Goal: Information Seeking & Learning: Compare options

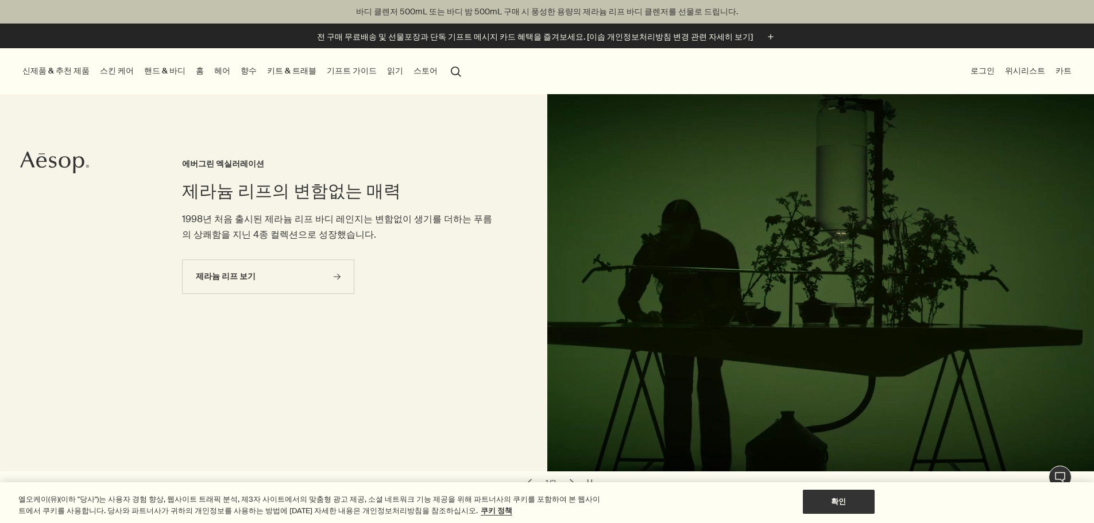
click at [975, 67] on button "로그인" at bounding box center [982, 71] width 29 height 16
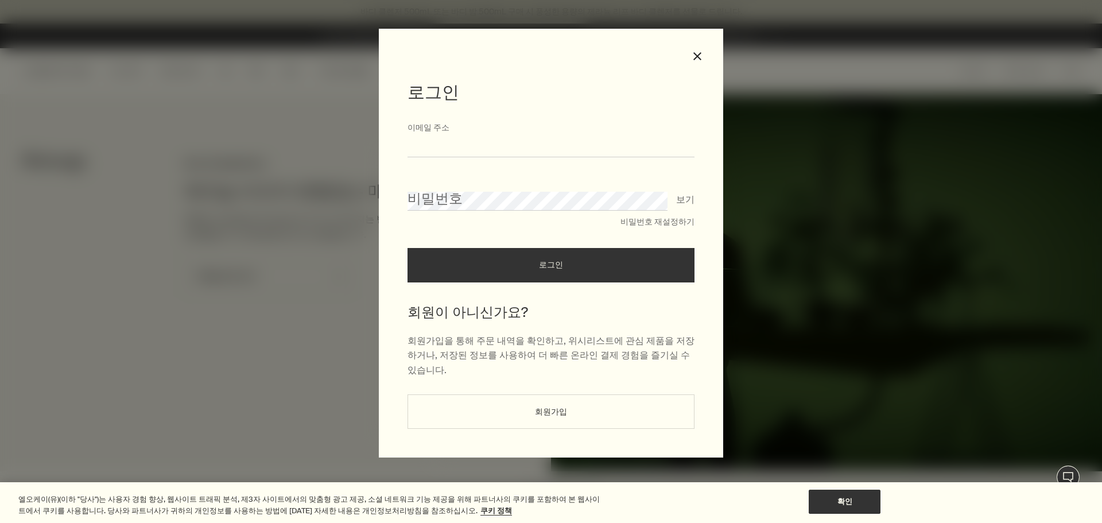
click at [536, 152] on input "이메일 주소" at bounding box center [551, 146] width 287 height 21
type input "*"
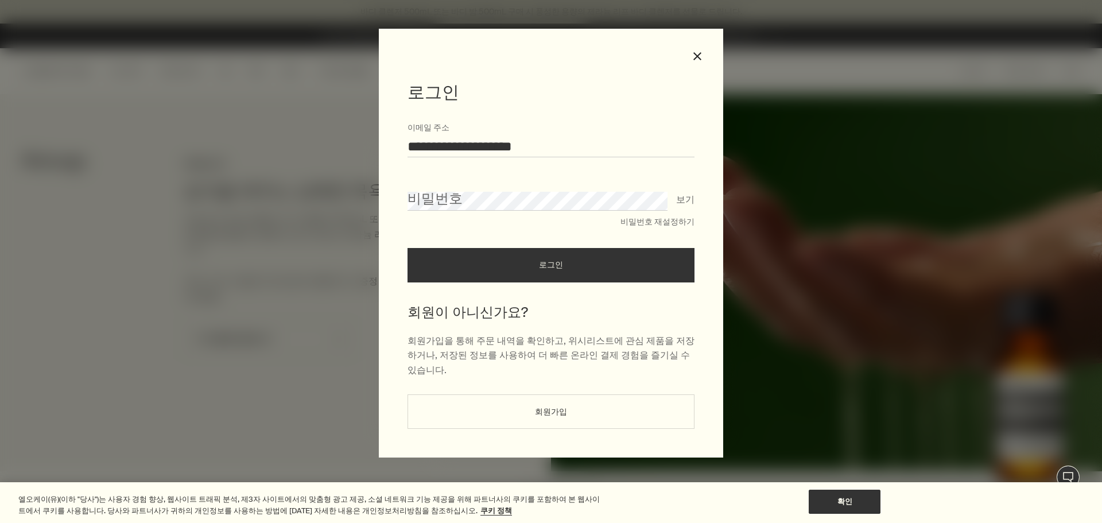
type input "**********"
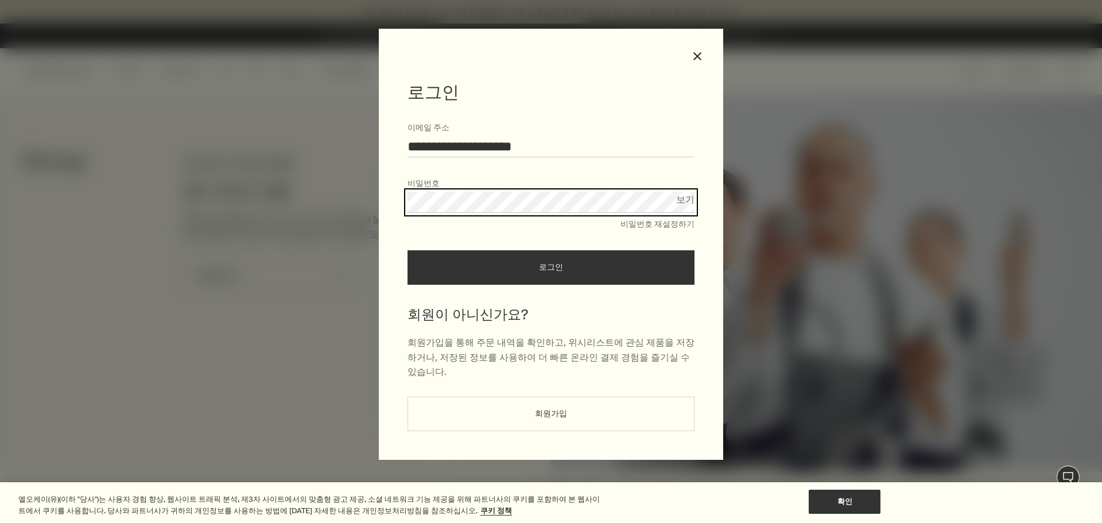
click at [408, 250] on button "로그인" at bounding box center [551, 267] width 287 height 34
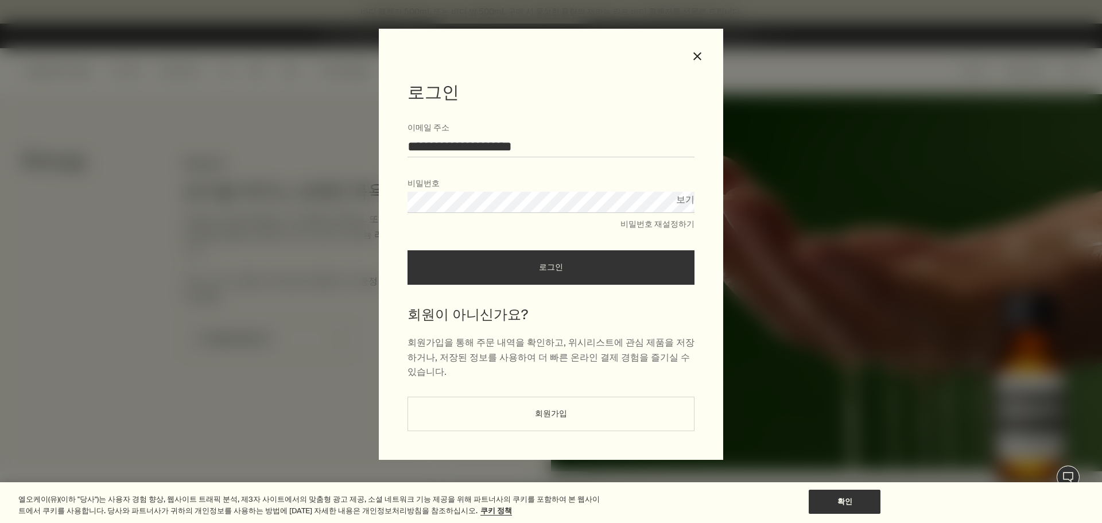
click at [408, 250] on button "로그인" at bounding box center [551, 267] width 287 height 34
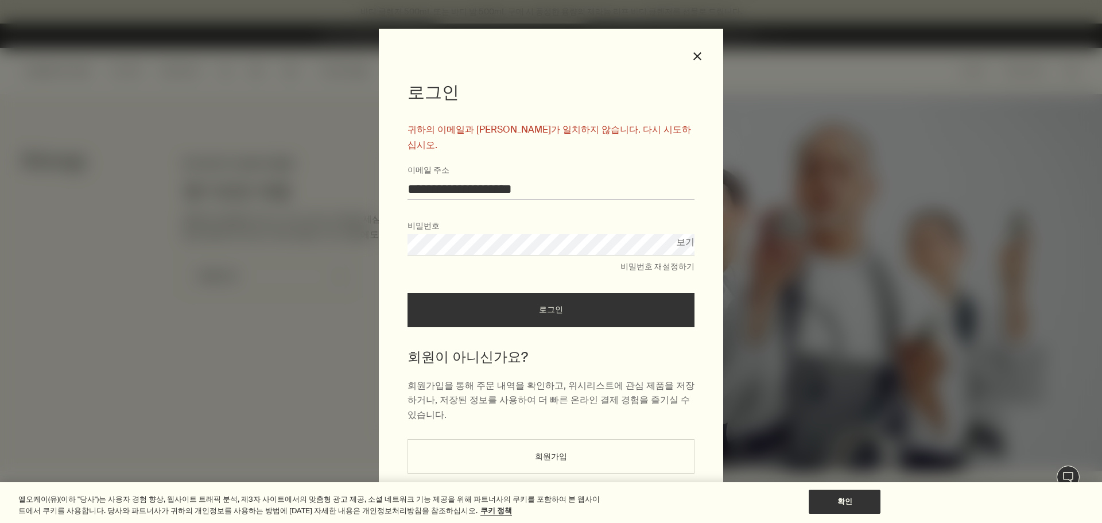
click at [576, 200] on form "**********" at bounding box center [551, 225] width 287 height 206
click at [330, 238] on div "**********" at bounding box center [551, 261] width 1102 height 523
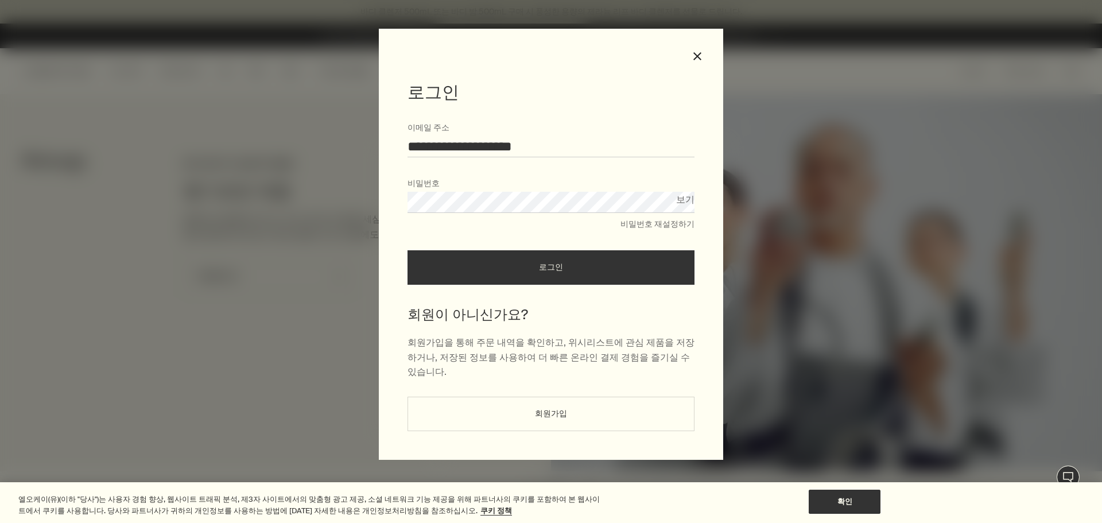
click at [408, 250] on button "로그인" at bounding box center [551, 267] width 287 height 34
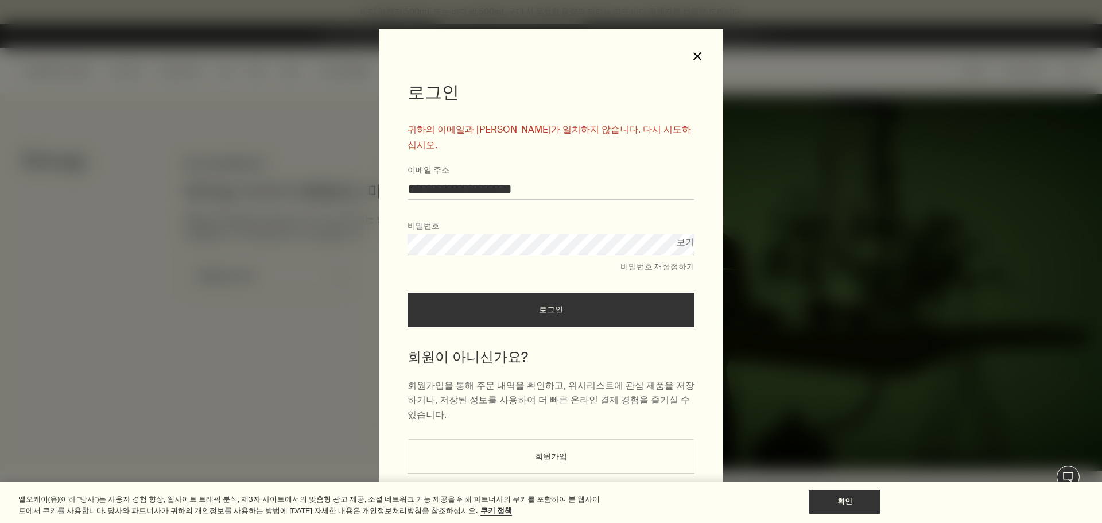
click at [698, 57] on button "close" at bounding box center [697, 56] width 10 height 10
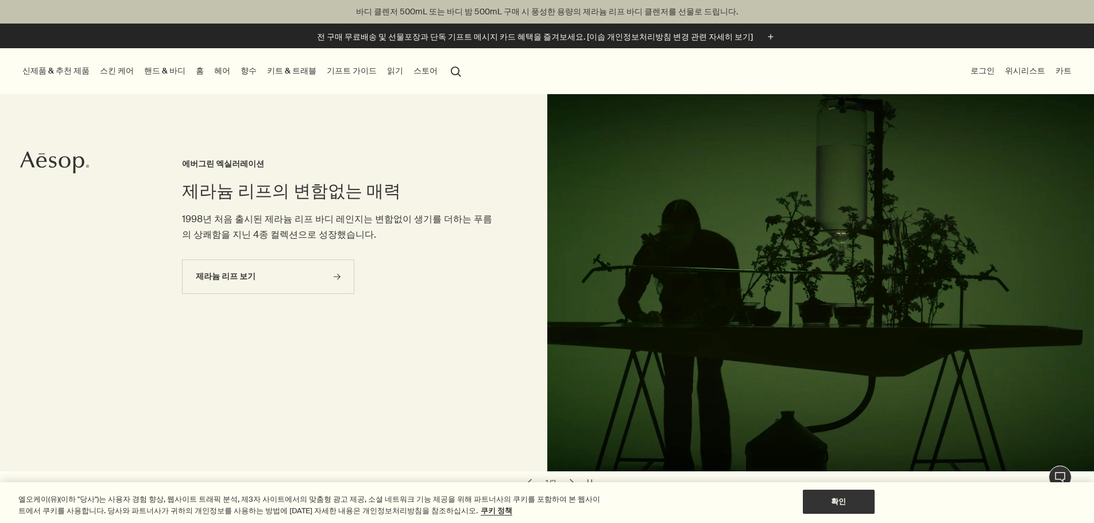
click at [183, 73] on link "핸드 & 바디" at bounding box center [165, 71] width 46 height 16
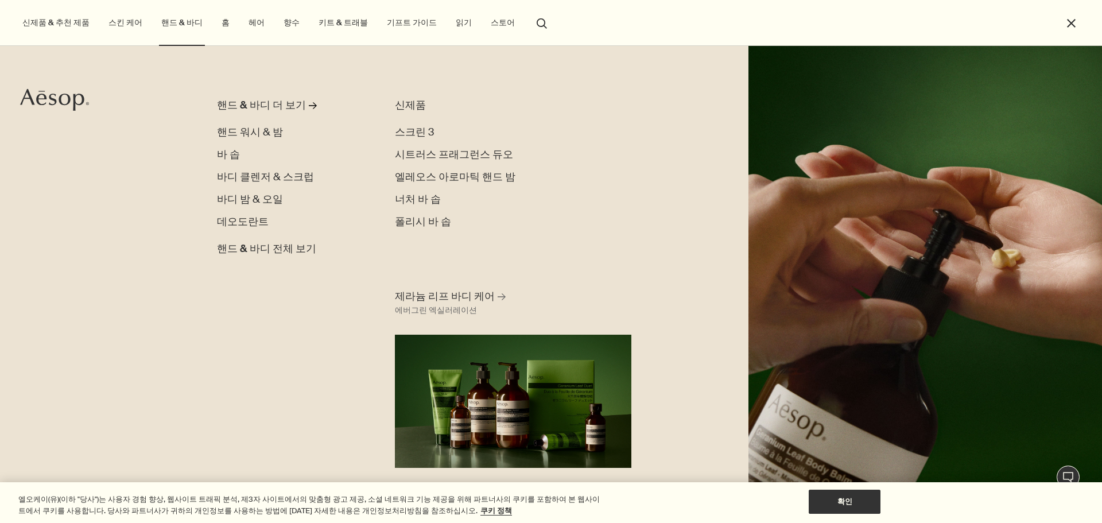
click at [246, 26] on link "헤어" at bounding box center [256, 23] width 21 height 16
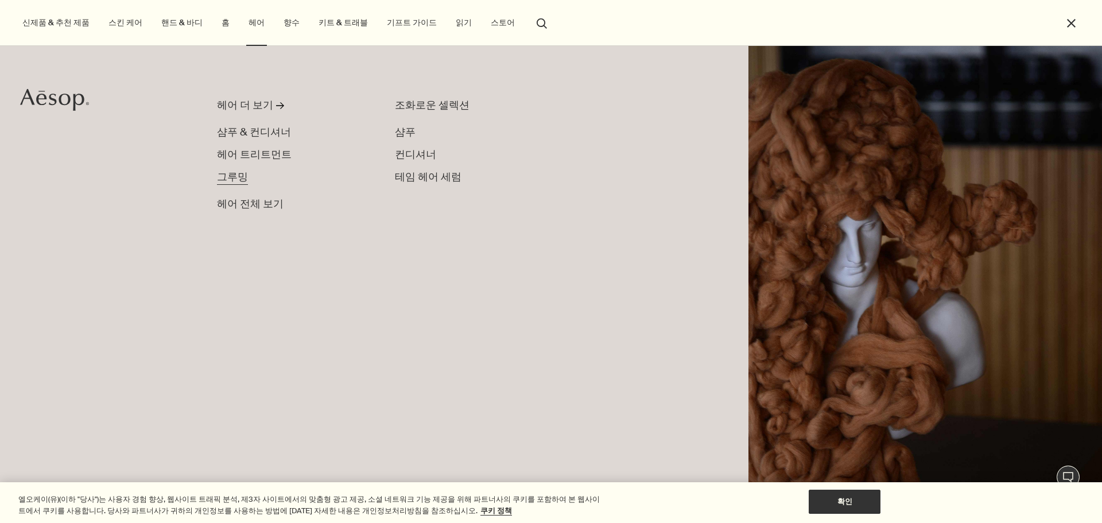
click at [237, 179] on span "그루밍" at bounding box center [232, 177] width 31 height 14
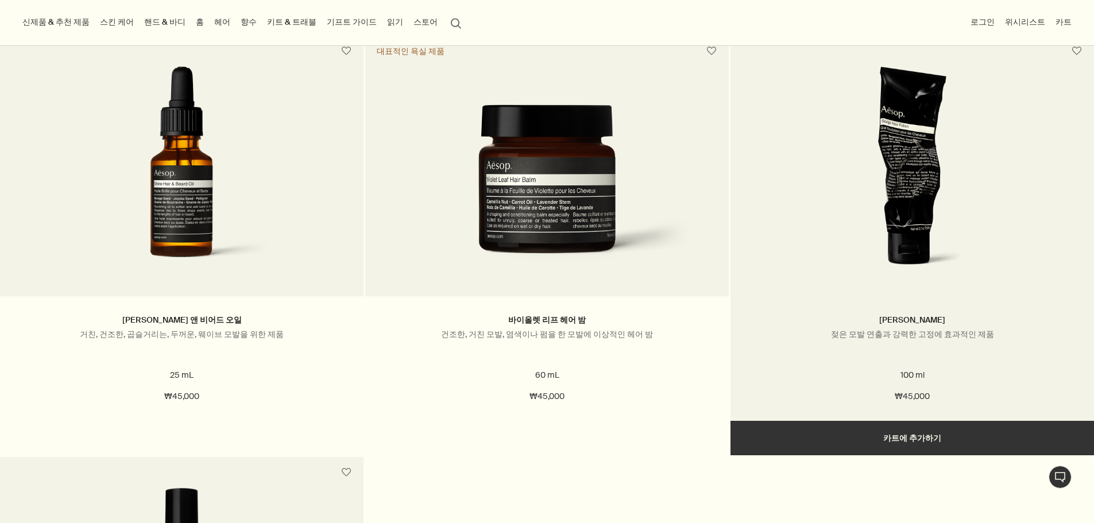
scroll to position [287, 0]
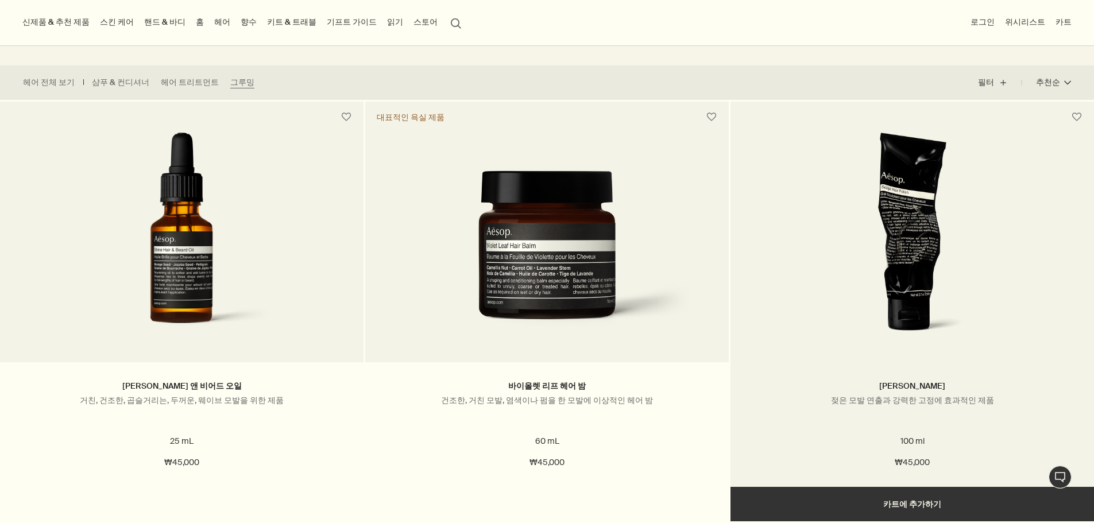
click at [914, 255] on img at bounding box center [912, 239] width 179 height 212
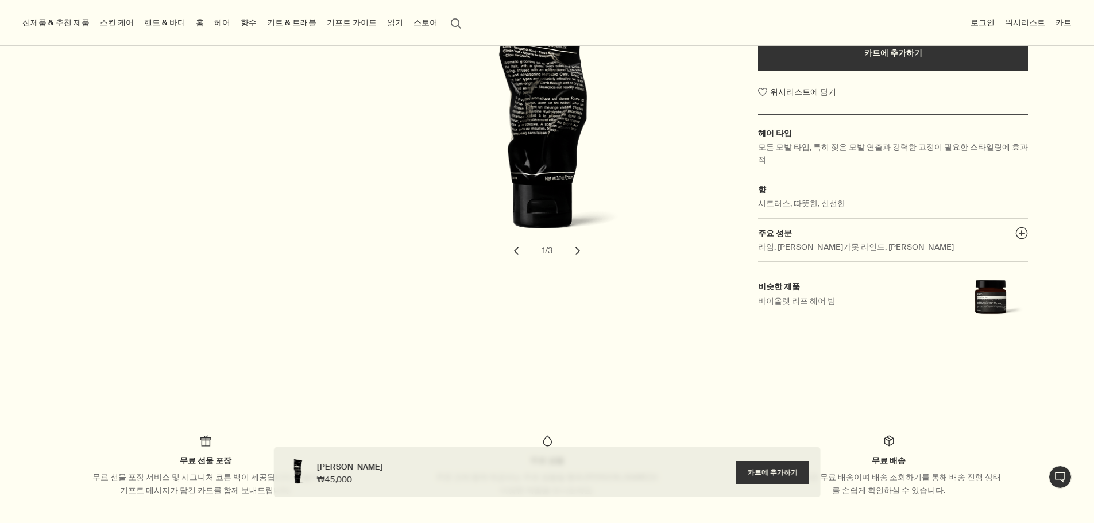
scroll to position [172, 0]
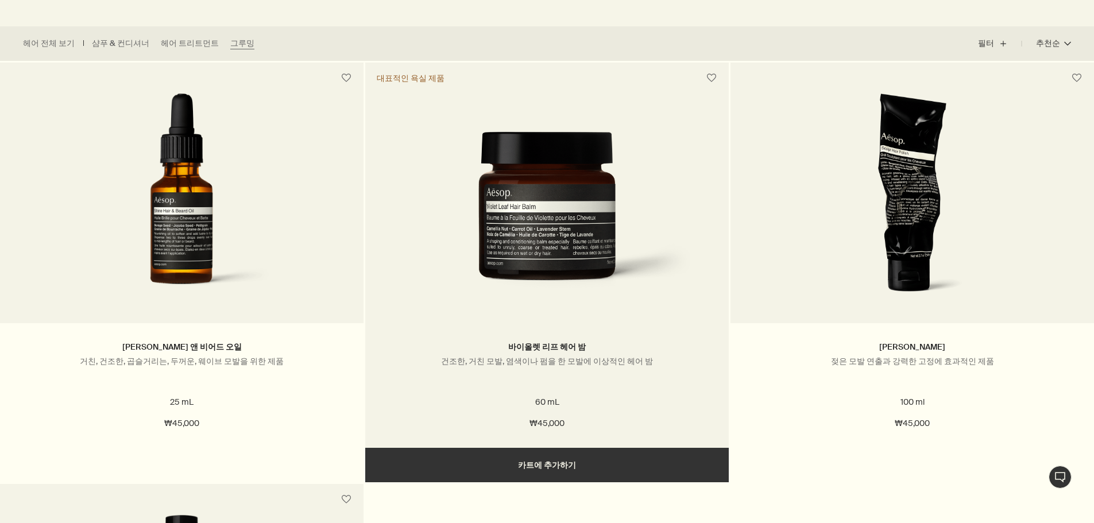
scroll to position [344, 0]
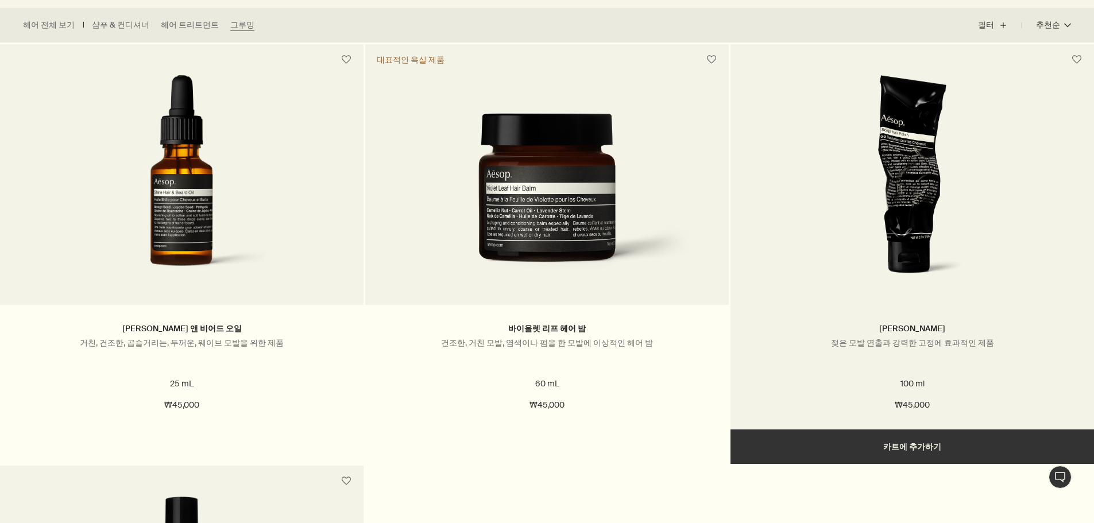
click at [875, 176] on img at bounding box center [912, 181] width 179 height 212
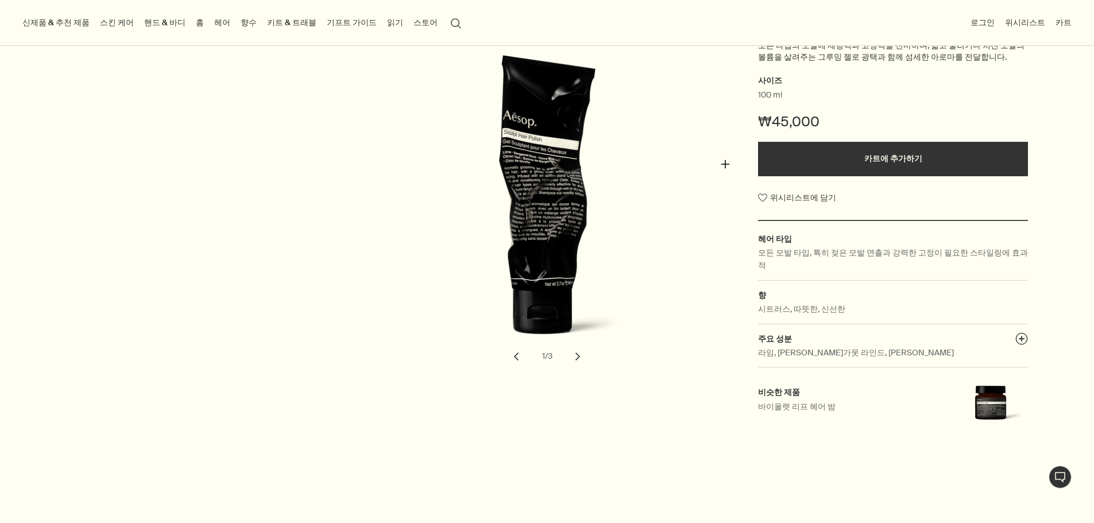
scroll to position [115, 0]
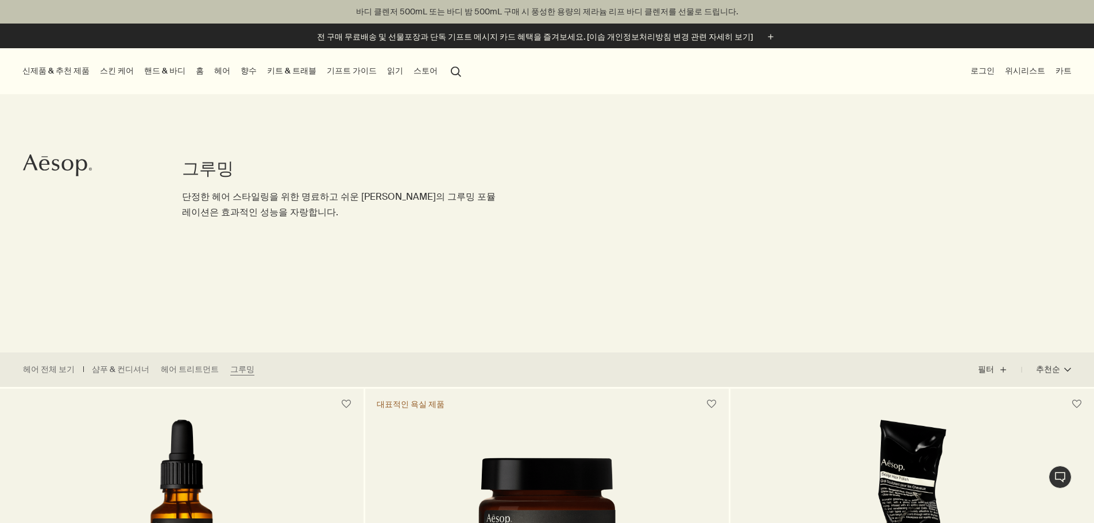
click at [111, 71] on link "스킨 케어" at bounding box center [117, 71] width 38 height 16
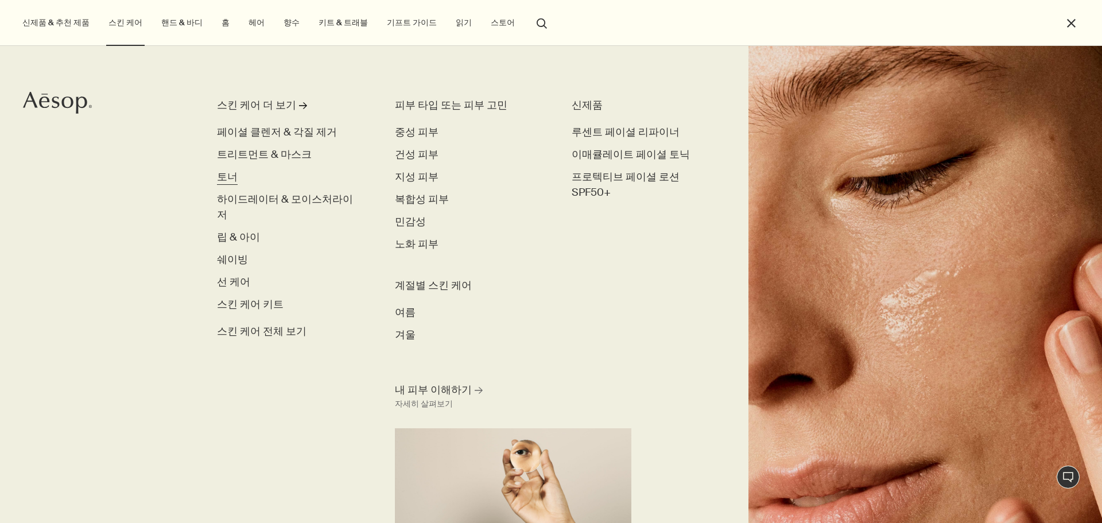
click at [227, 177] on span "토너" at bounding box center [227, 177] width 21 height 14
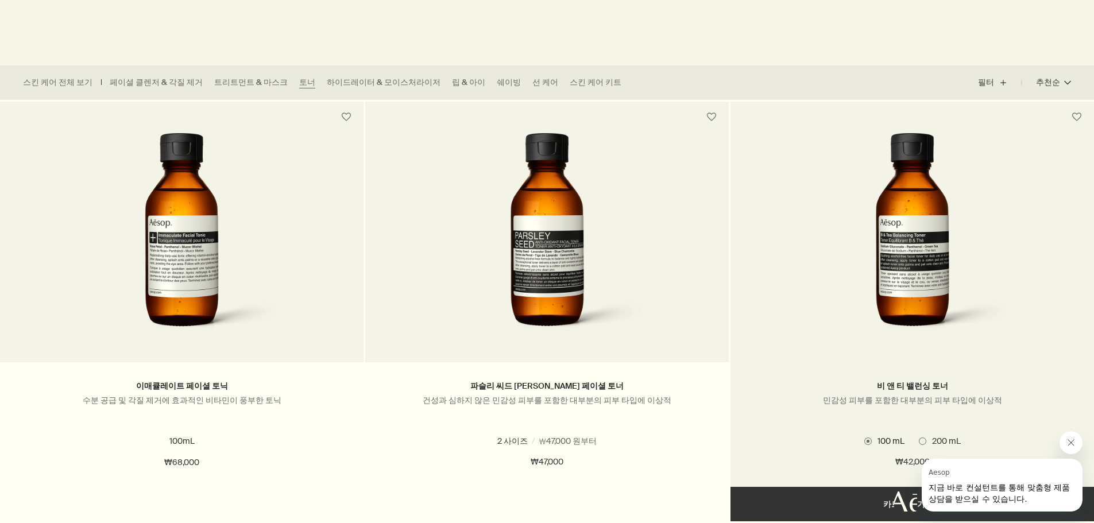
click at [833, 245] on img at bounding box center [912, 239] width 209 height 212
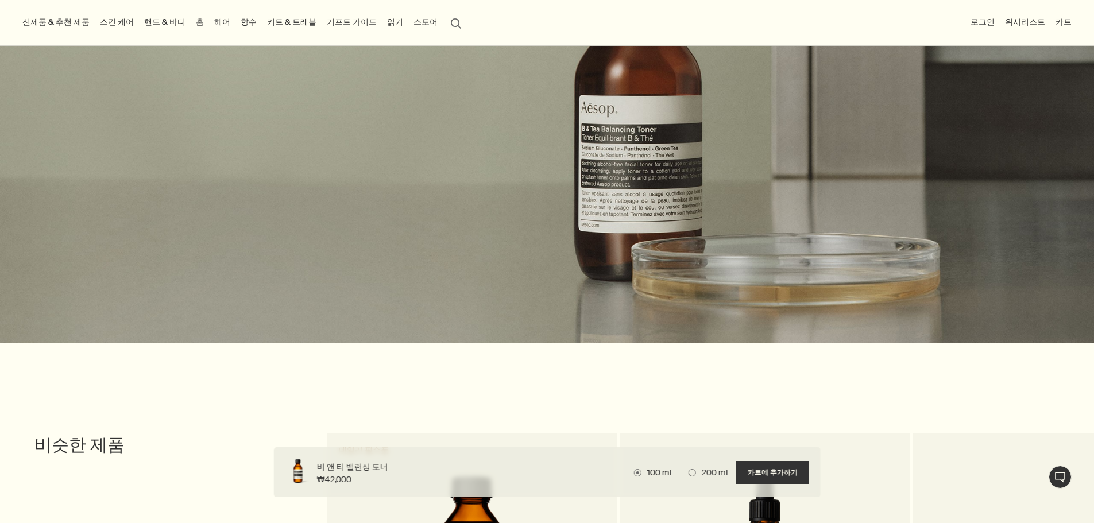
scroll to position [1210, 0]
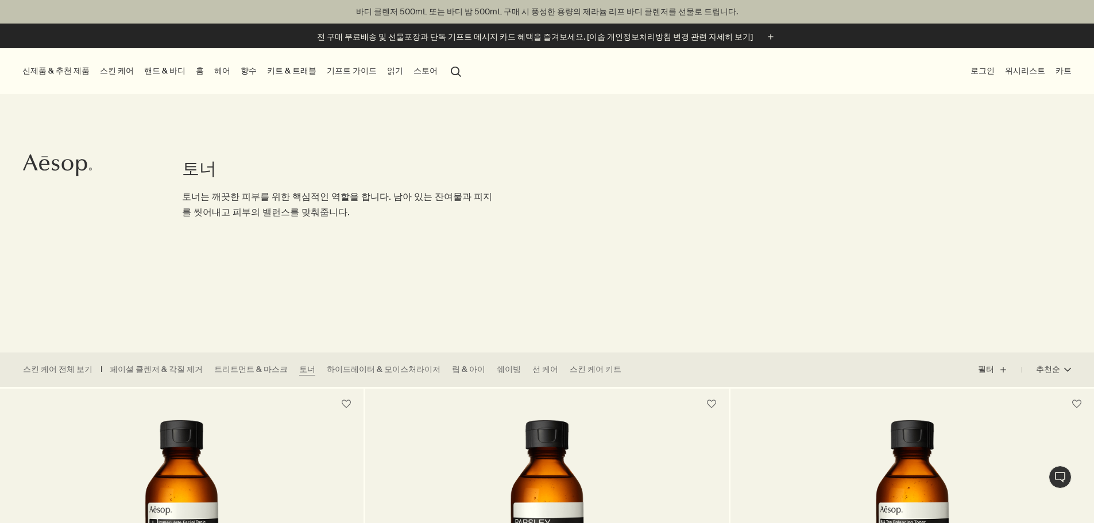
click at [121, 72] on link "스킨 케어" at bounding box center [117, 71] width 38 height 16
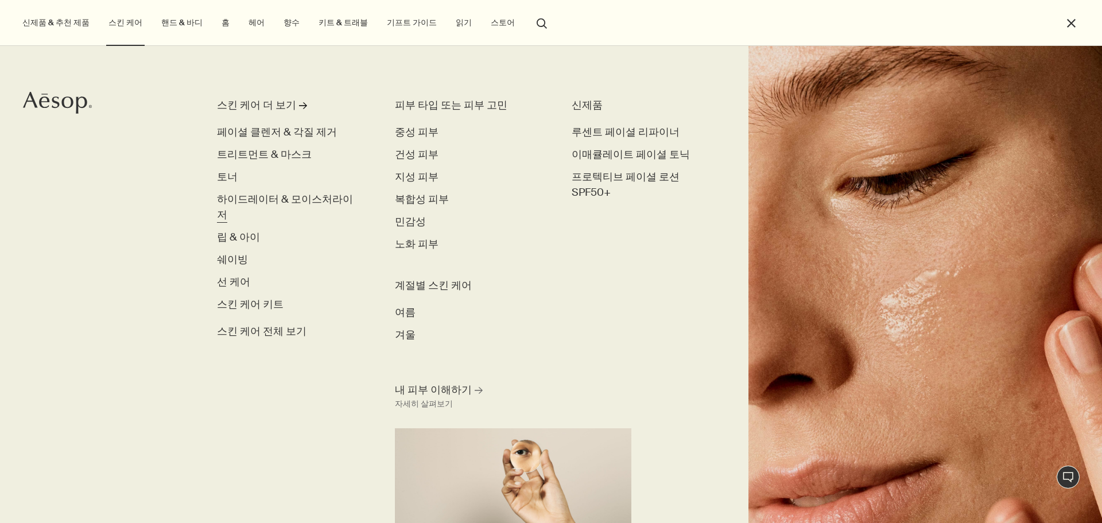
click at [262, 204] on span "하이드레이터 & 모이스처라이저" at bounding box center [285, 206] width 136 height 29
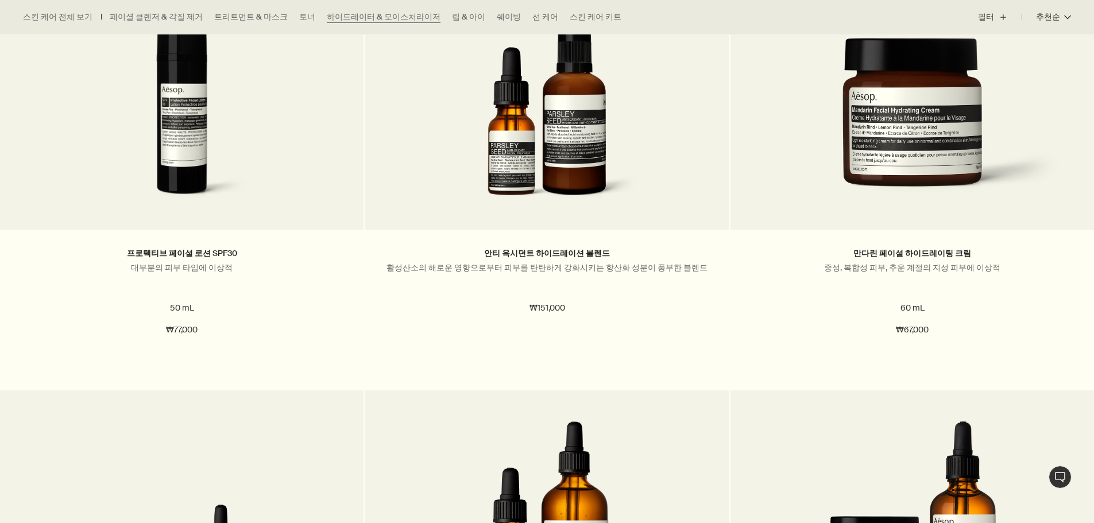
scroll to position [3100, 0]
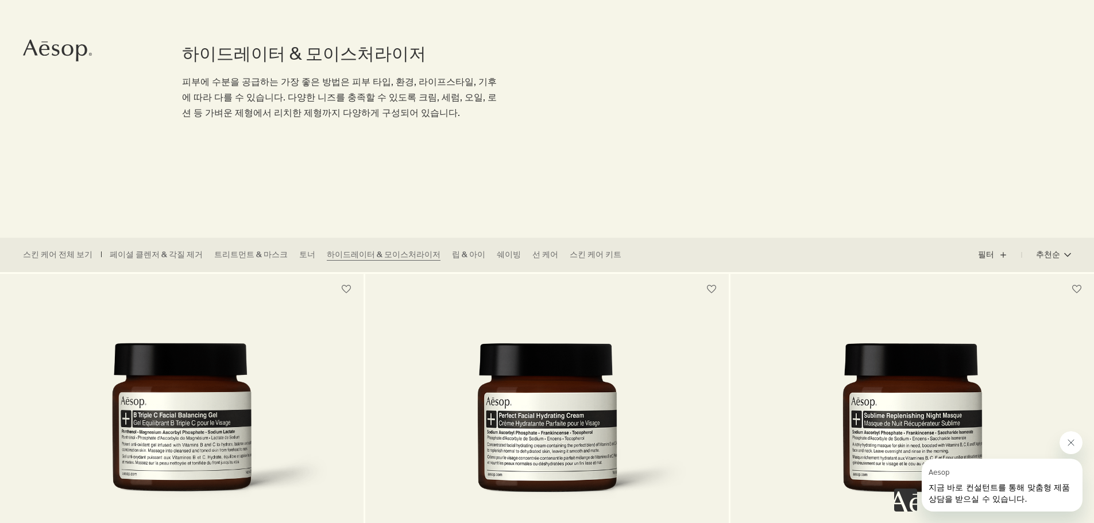
scroll to position [172, 0]
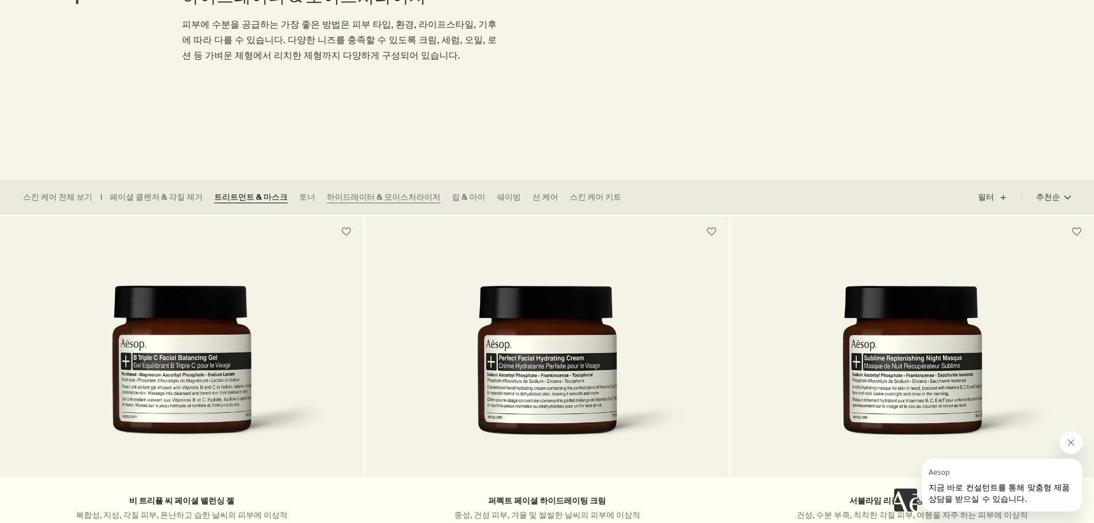
click at [234, 202] on link "트리트먼트 & 마스크" at bounding box center [250, 197] width 73 height 11
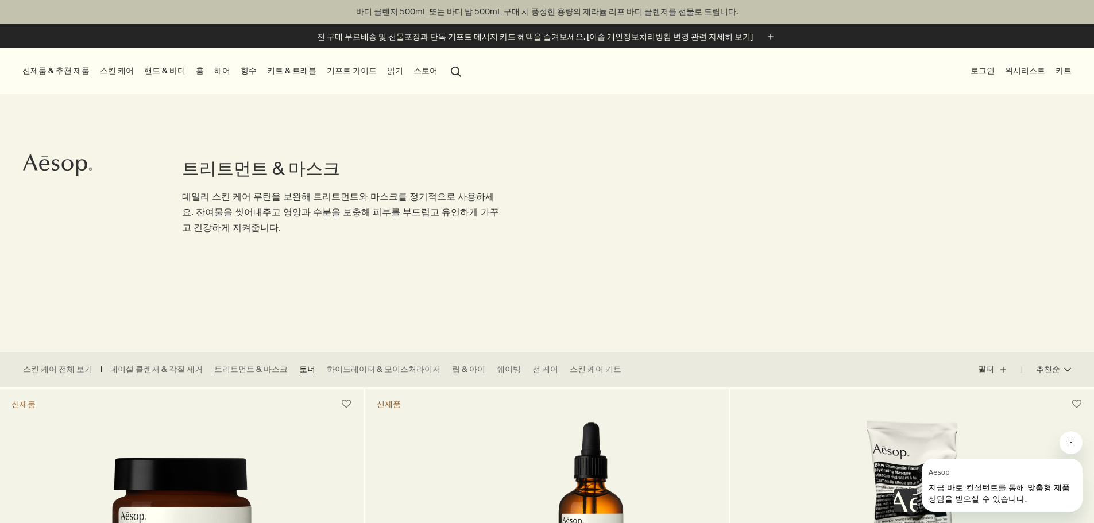
click at [299, 366] on link "토너" at bounding box center [307, 369] width 16 height 11
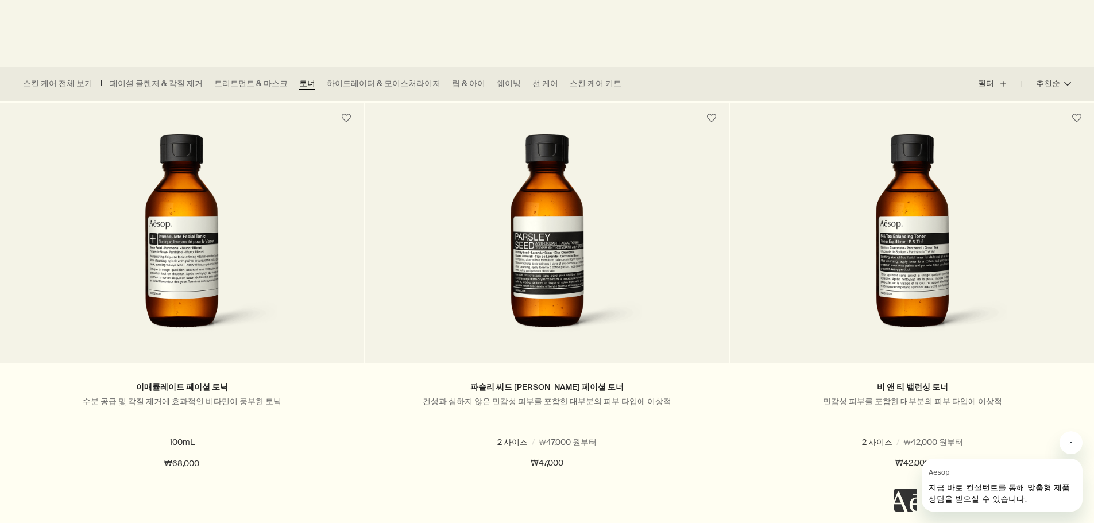
scroll to position [287, 0]
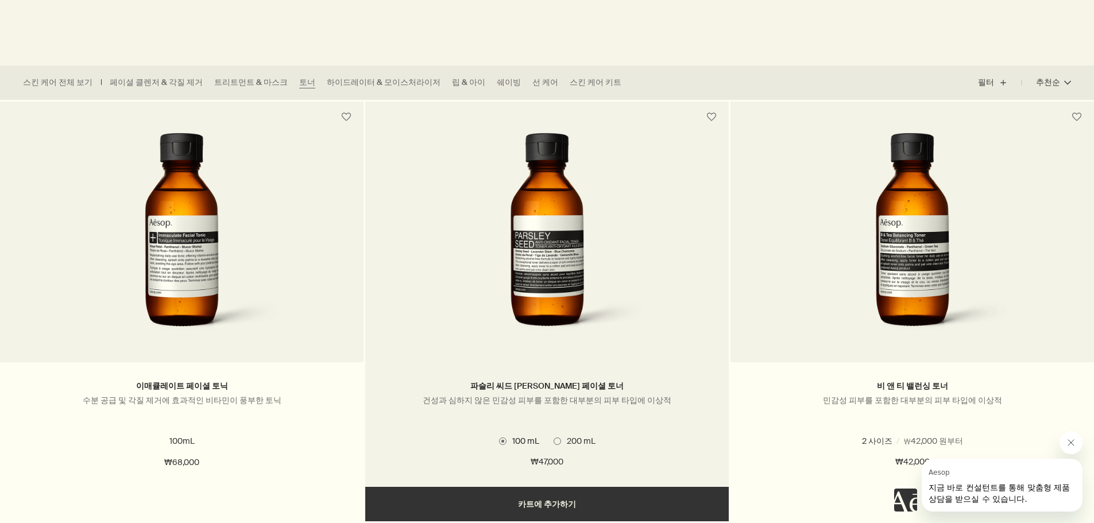
click at [529, 278] on img at bounding box center [547, 239] width 209 height 212
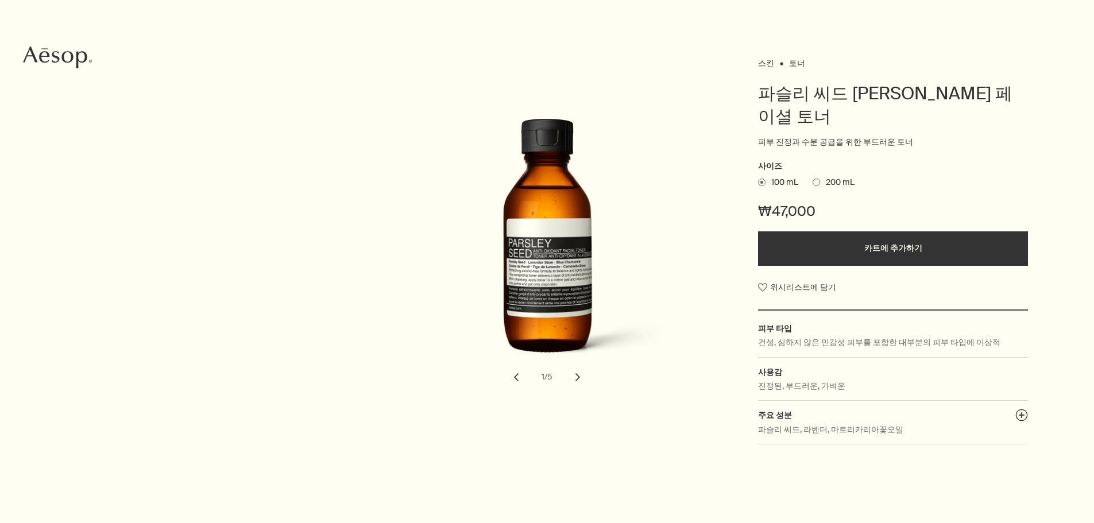
scroll to position [115, 0]
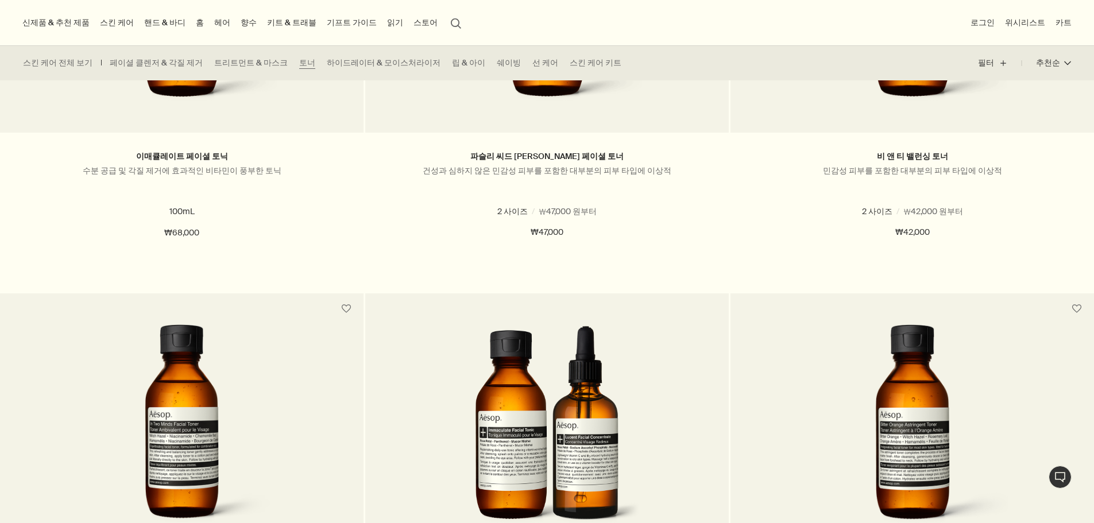
scroll to position [402, 0]
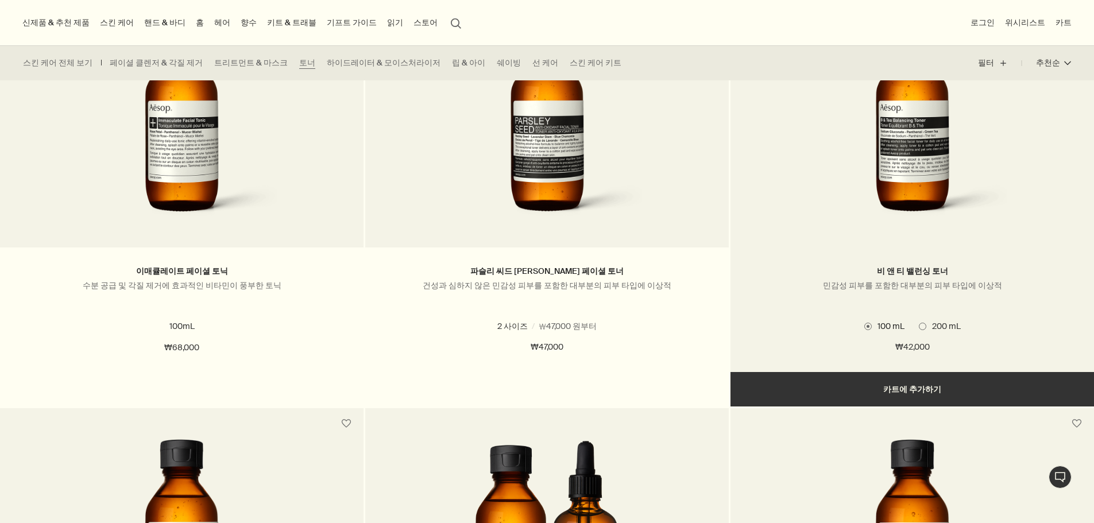
click at [900, 177] on img at bounding box center [912, 124] width 209 height 212
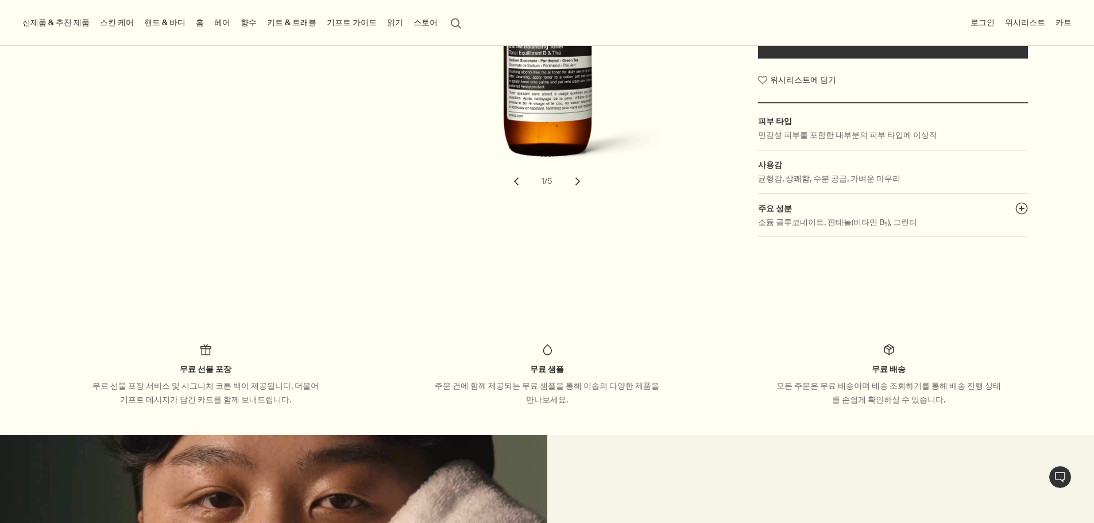
scroll to position [230, 0]
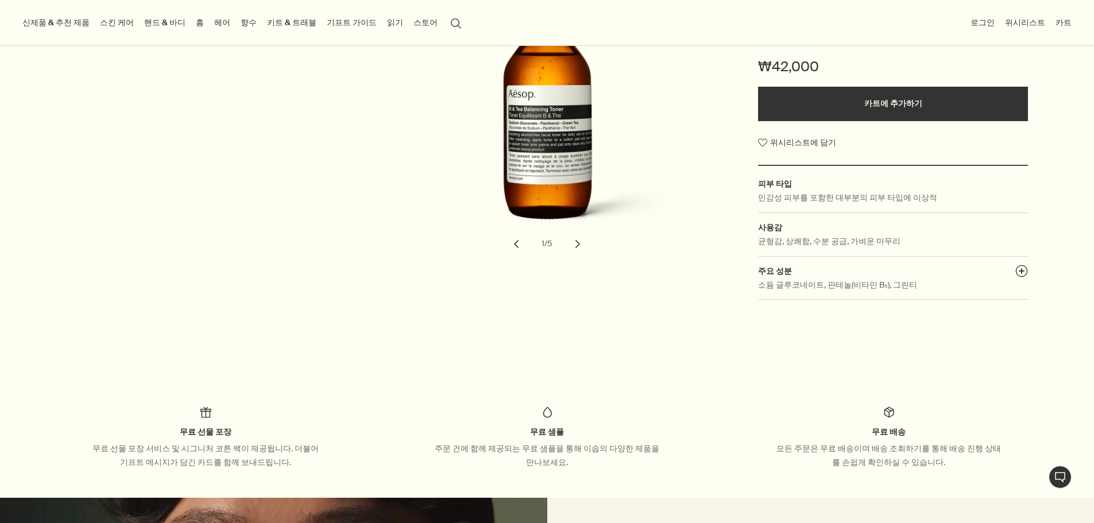
click at [579, 251] on button "chevron" at bounding box center [577, 243] width 25 height 25
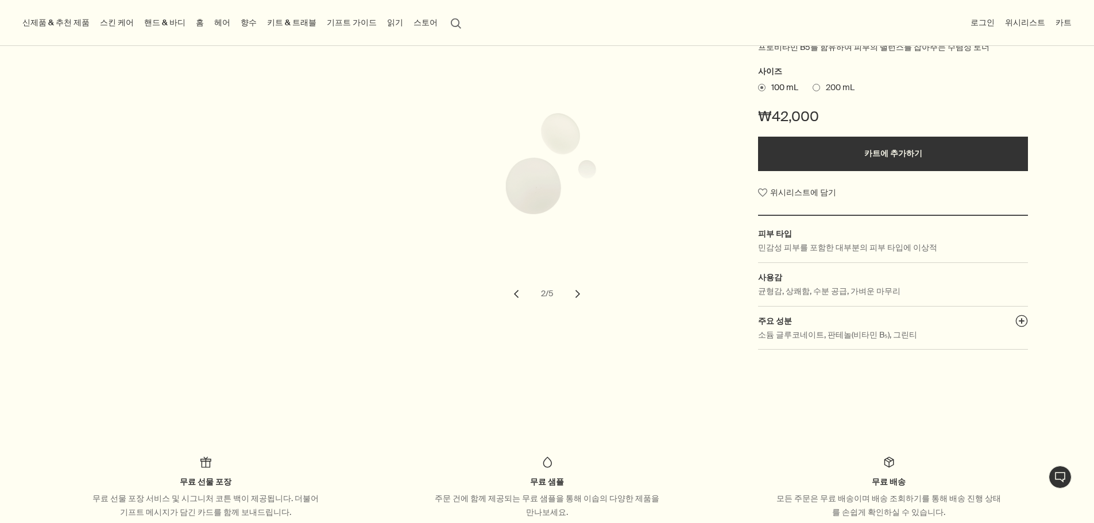
scroll to position [115, 0]
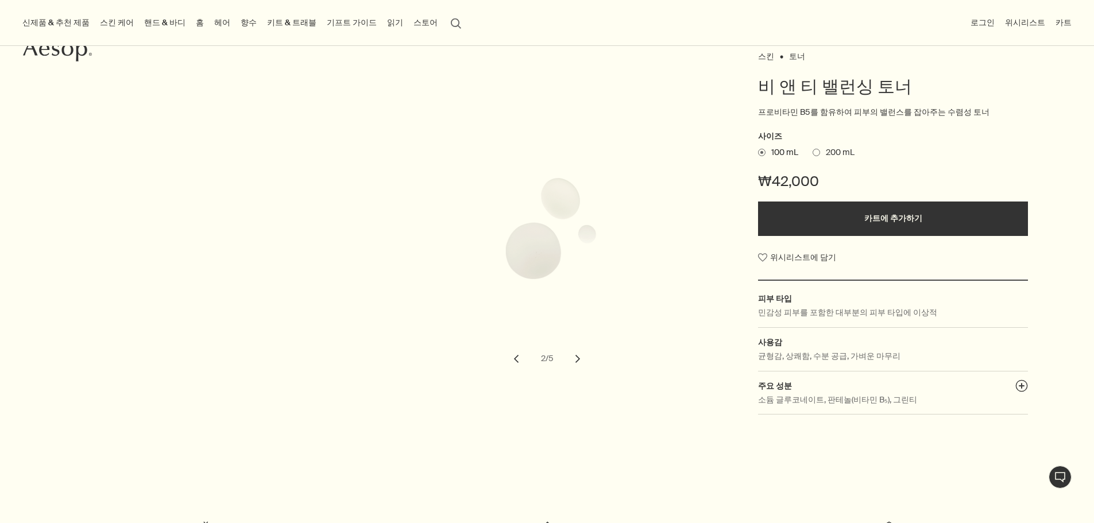
click at [577, 359] on button "chevron" at bounding box center [577, 358] width 25 height 25
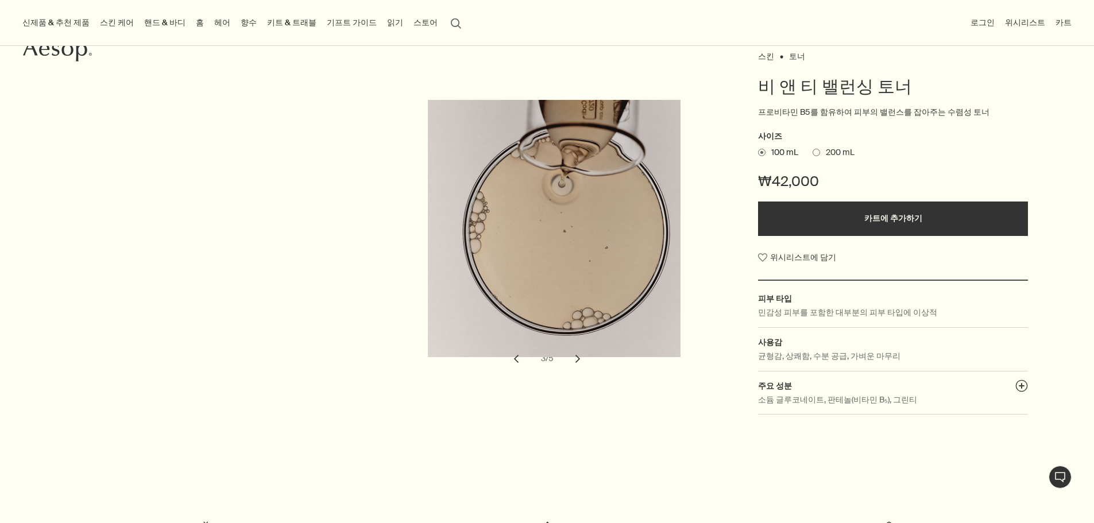
click at [577, 359] on button "chevron" at bounding box center [577, 358] width 25 height 25
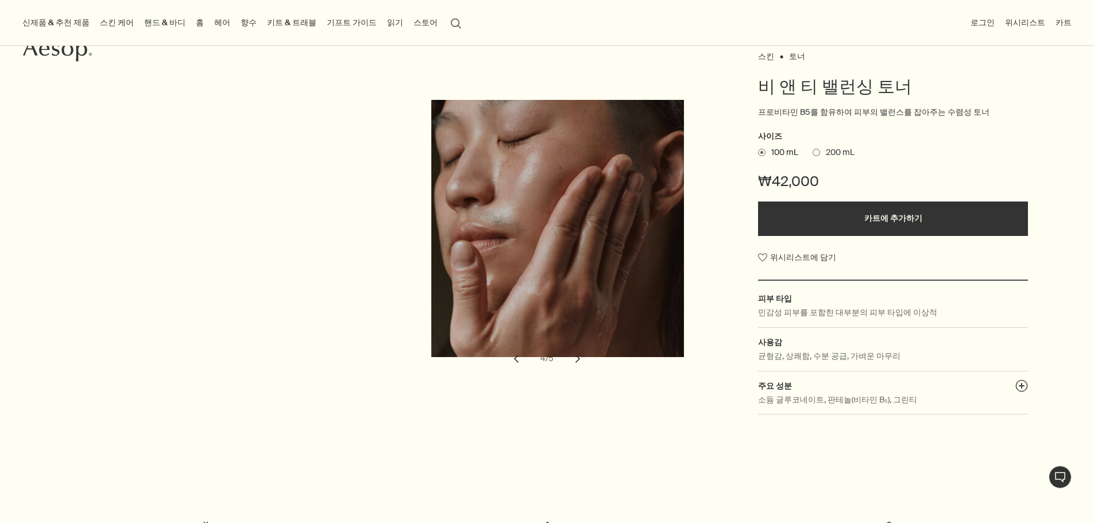
click at [577, 359] on button "chevron" at bounding box center [577, 358] width 25 height 25
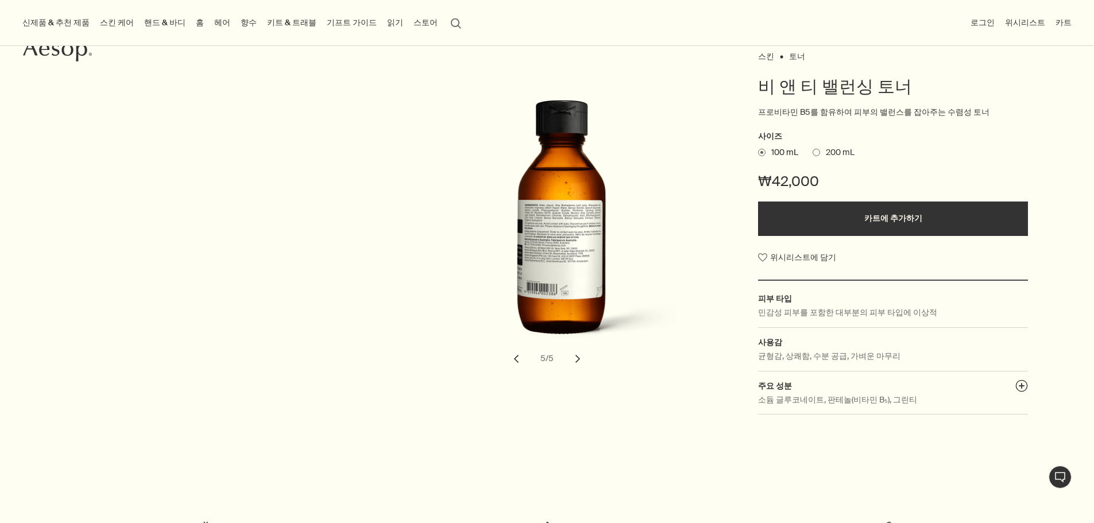
scroll to position [57, 0]
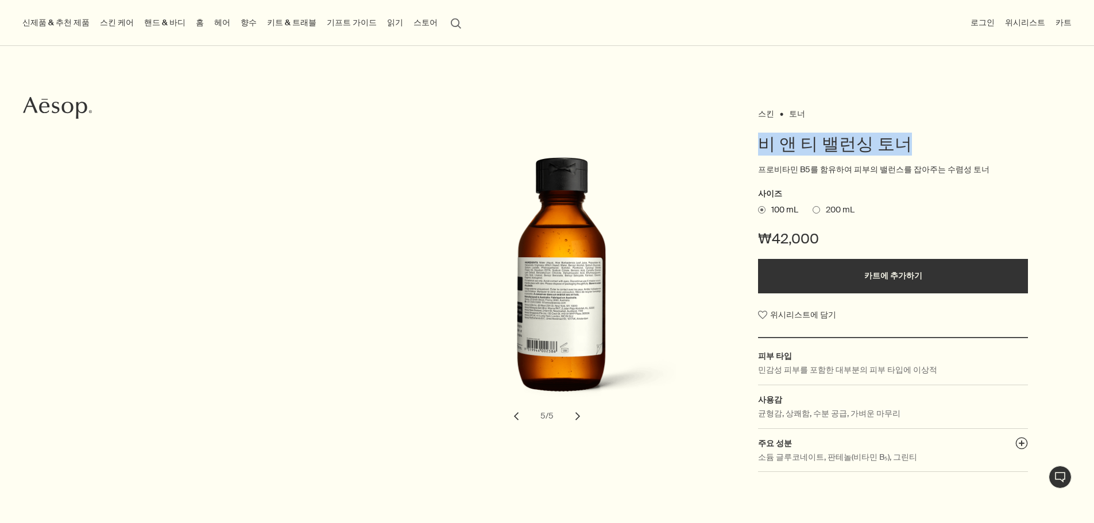
drag, startPoint x: 760, startPoint y: 145, endPoint x: 935, endPoint y: 142, distance: 175.1
click at [935, 142] on h1 "비 앤 티 밸런싱 토너" at bounding box center [893, 144] width 270 height 23
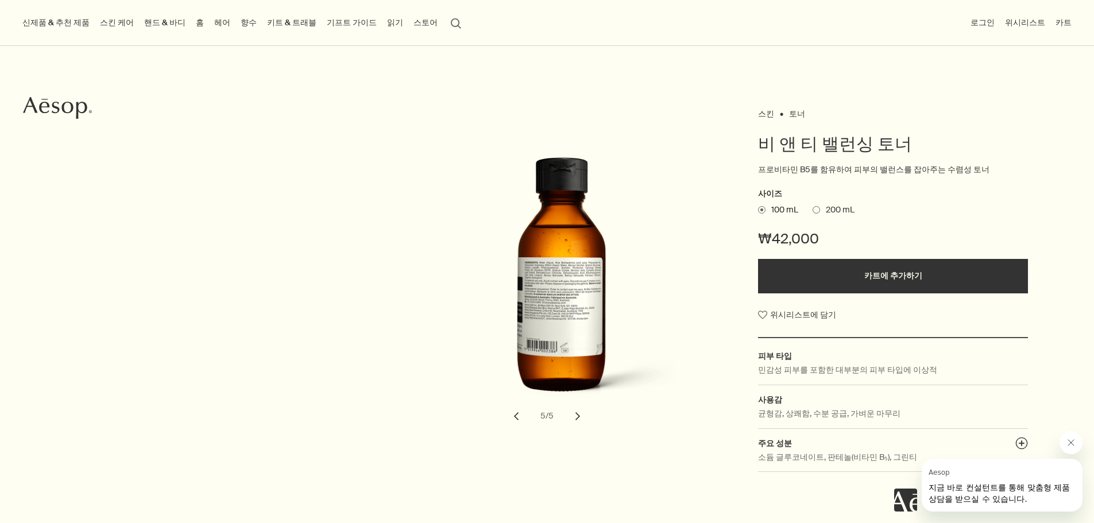
click at [812, 207] on ul "100 mL 200 mL" at bounding box center [893, 210] width 270 height 16
click at [823, 211] on span "200 mL" at bounding box center [837, 209] width 34 height 11
click at [812, 211] on input "200 mL" at bounding box center [812, 207] width 0 height 7
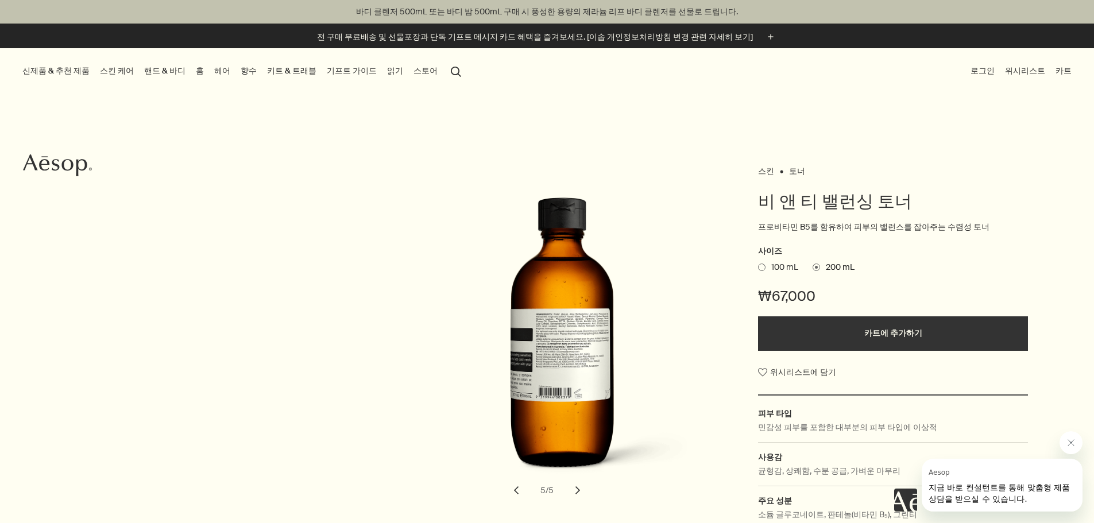
click at [112, 72] on link "스킨 케어" at bounding box center [117, 71] width 38 height 16
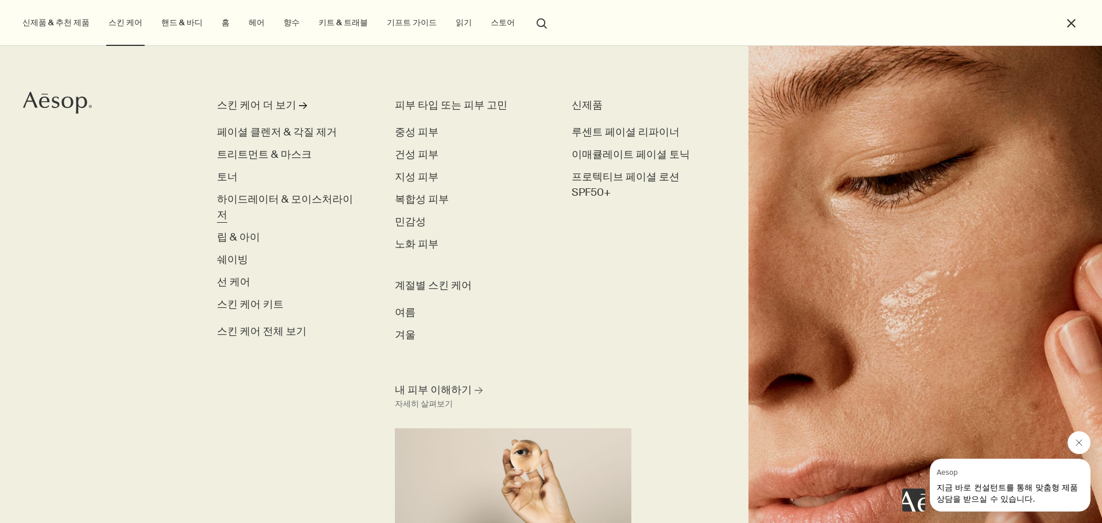
click at [247, 198] on span "하이드레이터 & 모이스처라이저" at bounding box center [285, 206] width 136 height 29
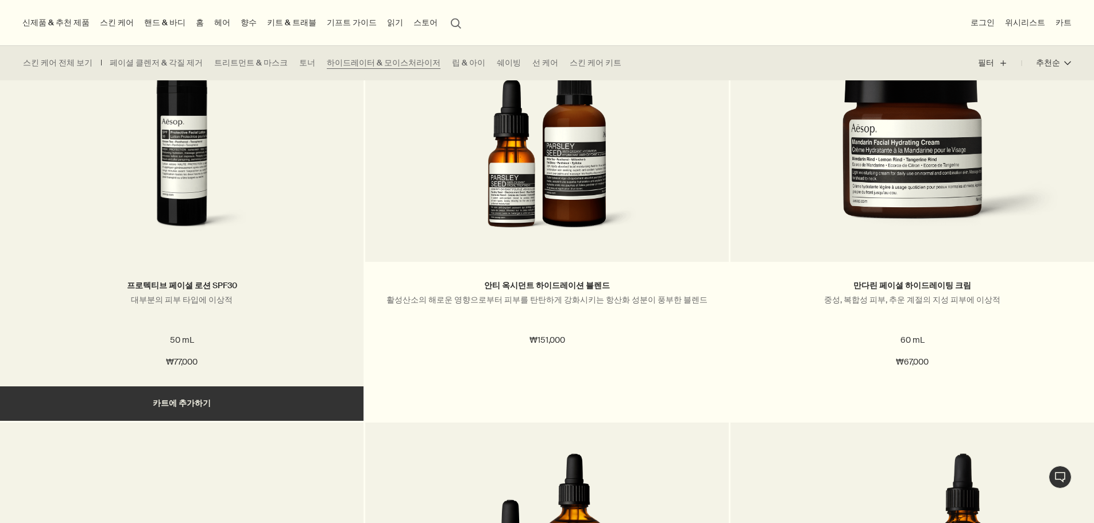
scroll to position [2870, 0]
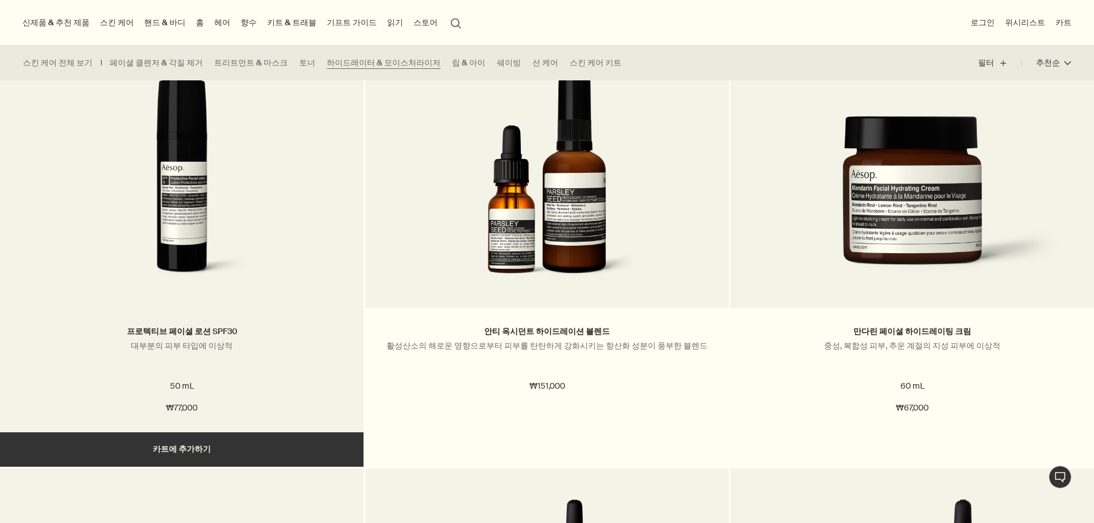
click at [212, 175] on img at bounding box center [182, 184] width 208 height 212
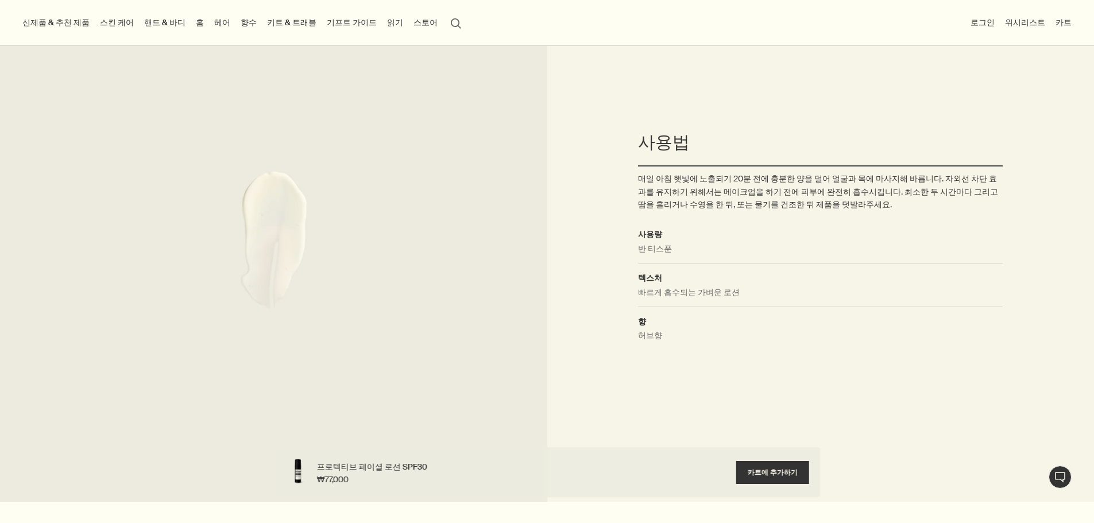
scroll to position [746, 0]
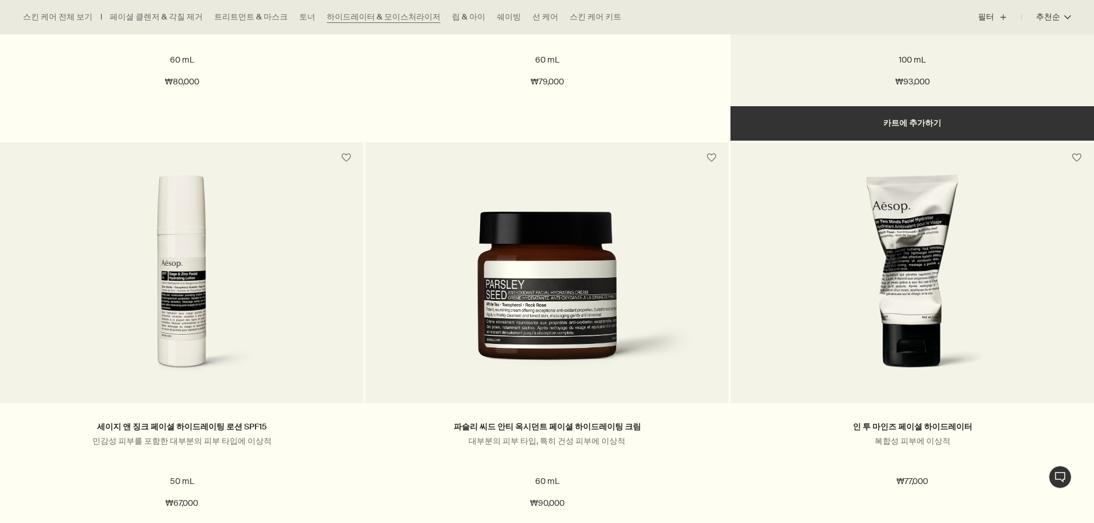
scroll to position [2411, 0]
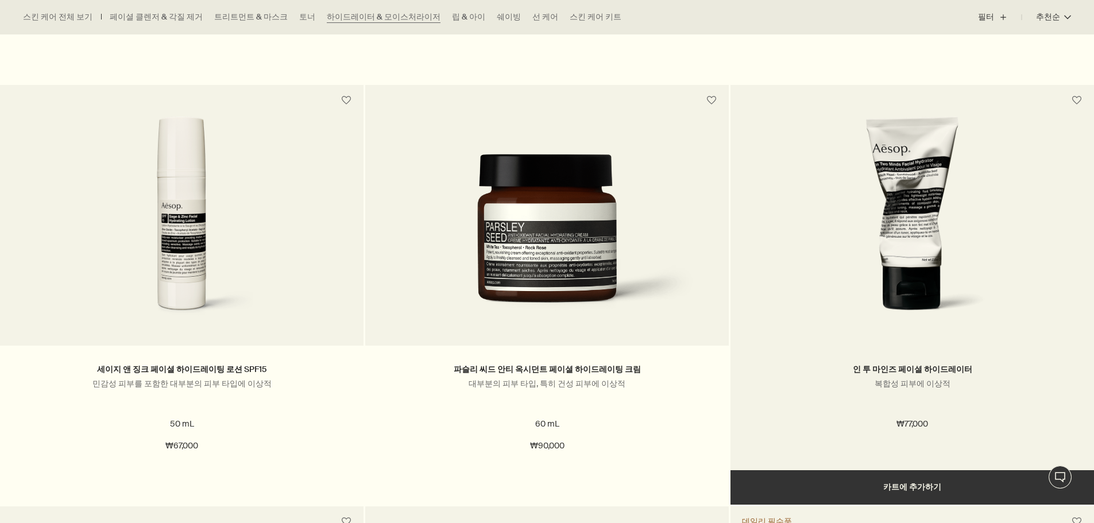
click at [878, 189] on img at bounding box center [912, 222] width 208 height 212
